Goal: Check status

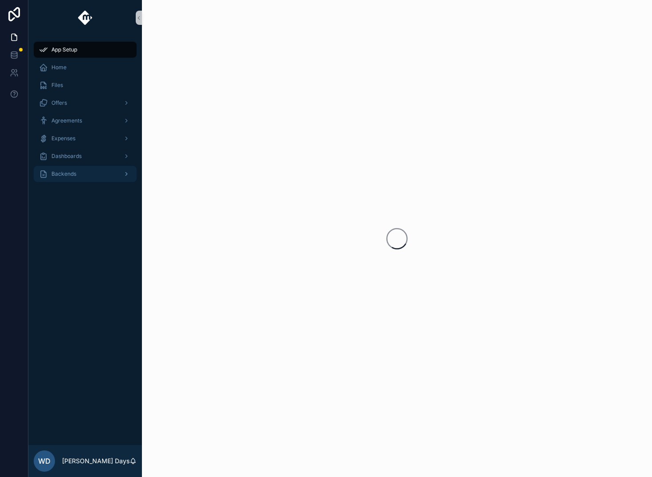
click at [66, 175] on span "Backends" at bounding box center [63, 173] width 25 height 7
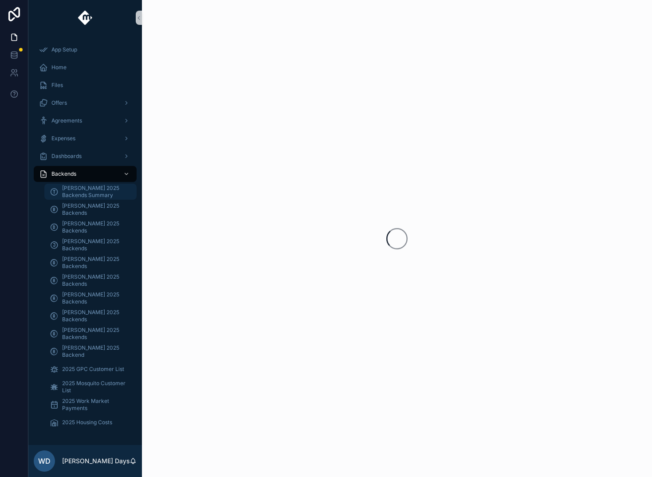
click at [79, 192] on span "[PERSON_NAME] 2025 Backends Summary" at bounding box center [95, 191] width 66 height 14
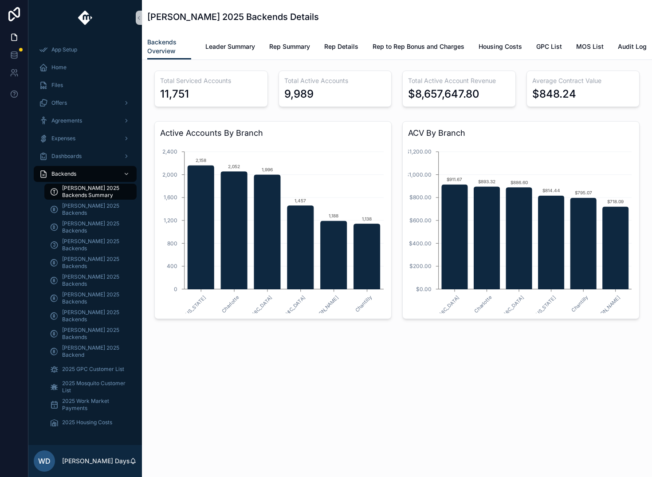
click at [202, 426] on div "[PERSON_NAME] 2025 Backends Details Backends Overview Backends Overview Leader …" at bounding box center [397, 238] width 510 height 477
click at [268, 388] on div "[PERSON_NAME] 2025 Backends Details Backends Overview Backends Overview Leader …" at bounding box center [397, 196] width 510 height 393
click at [239, 366] on div "Total Serviced Accounts 11,751 Total Active Accounts 9,989 Total Active Account…" at bounding box center [397, 219] width 510 height 319
